Goal: Navigation & Orientation: Understand site structure

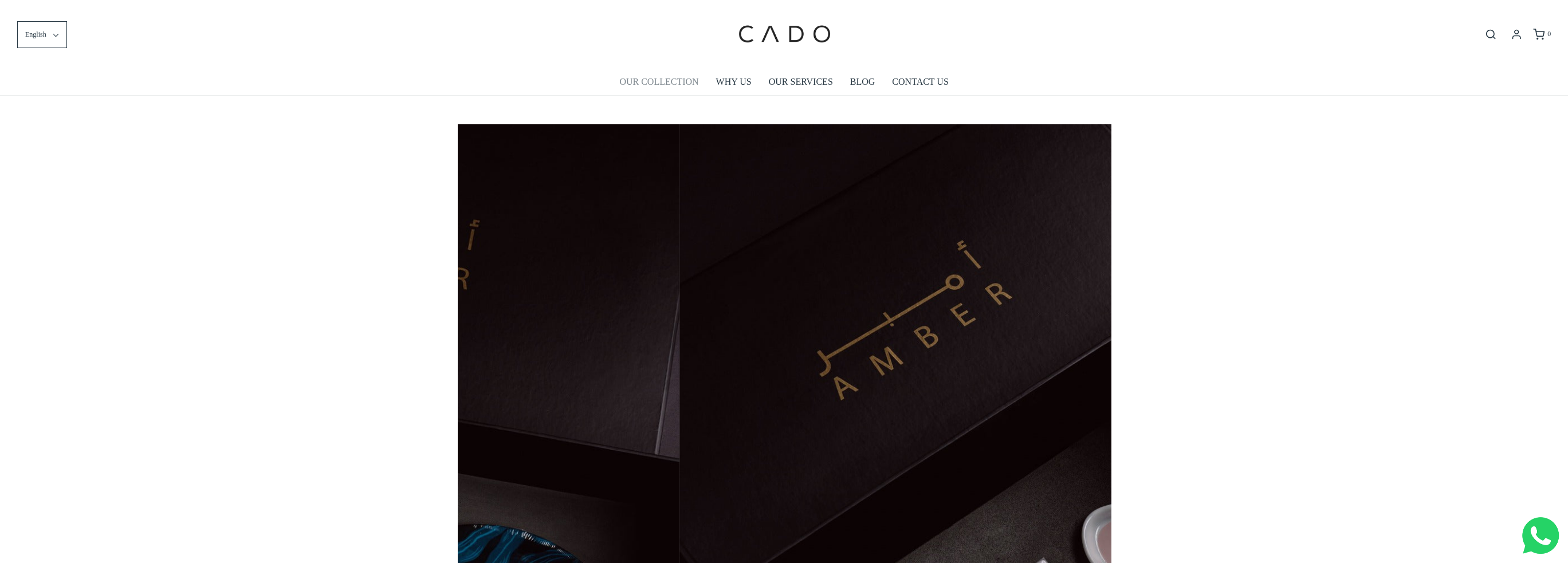
click at [683, 82] on link "OUR COLLECTION" at bounding box center [658, 81] width 79 height 26
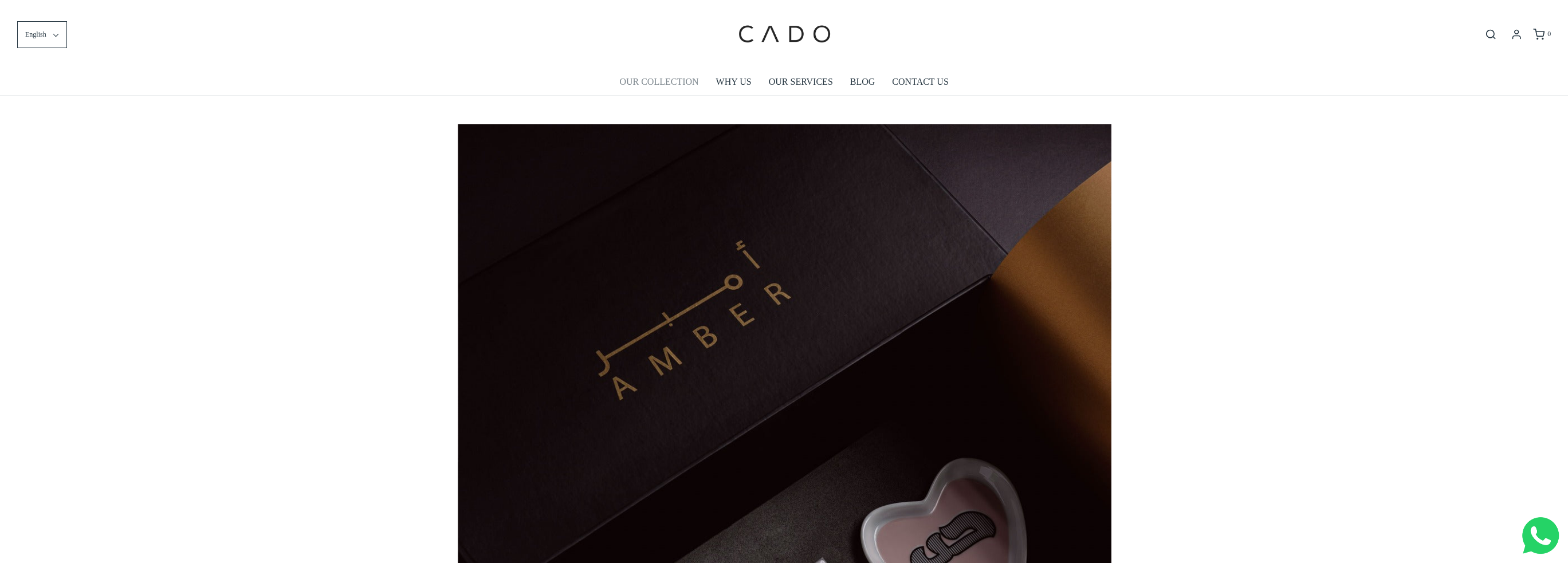
scroll to position [0, 653]
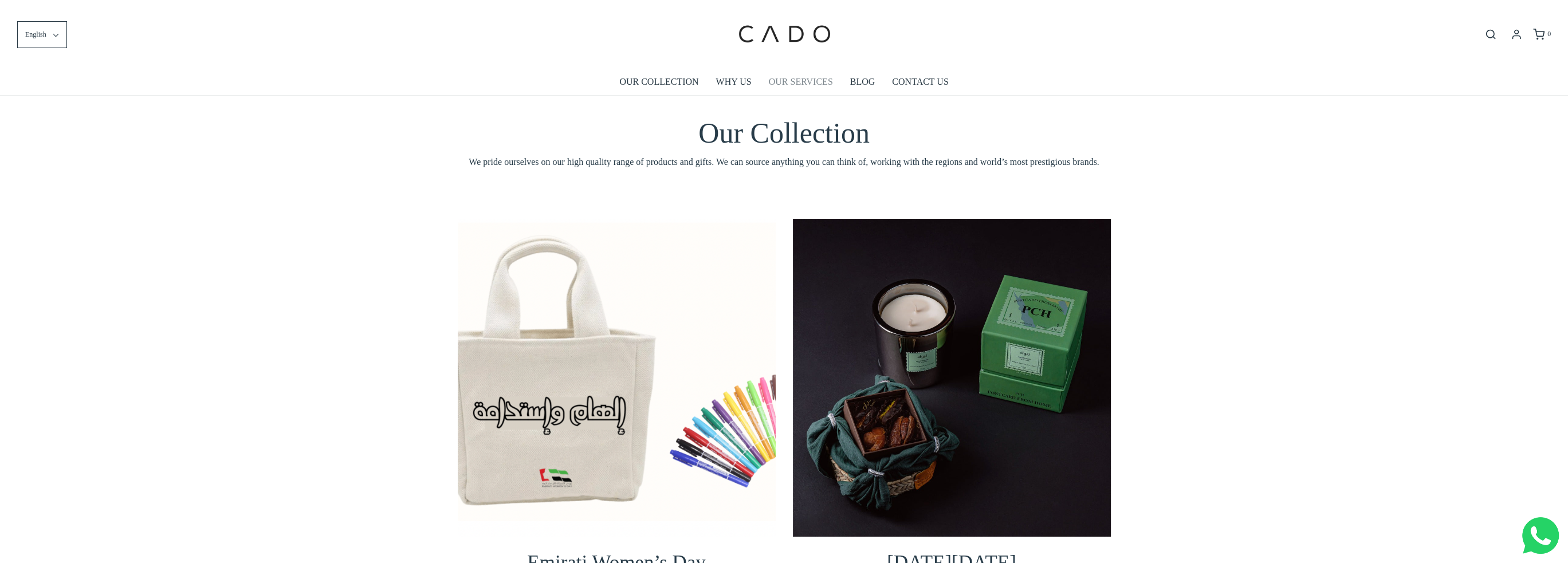
click at [778, 89] on link "OUR SERVICES" at bounding box center [800, 81] width 64 height 26
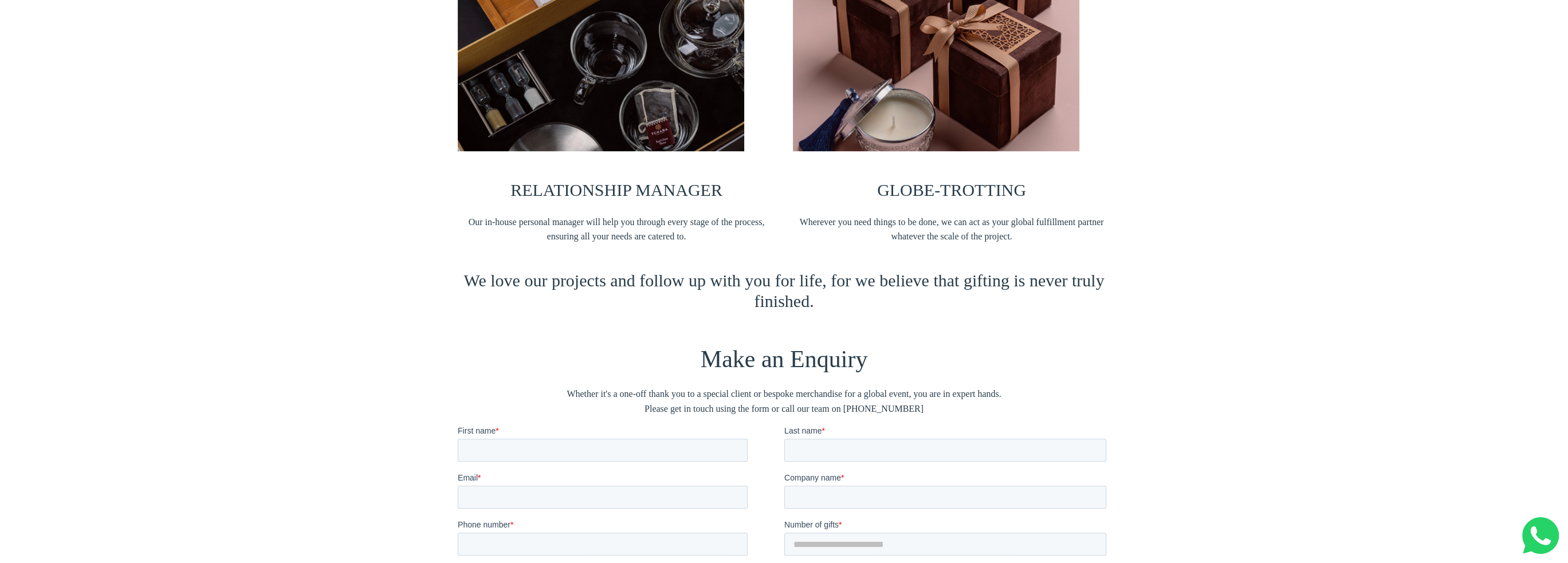
scroll to position [1088, 0]
